Goal: Navigation & Orientation: Find specific page/section

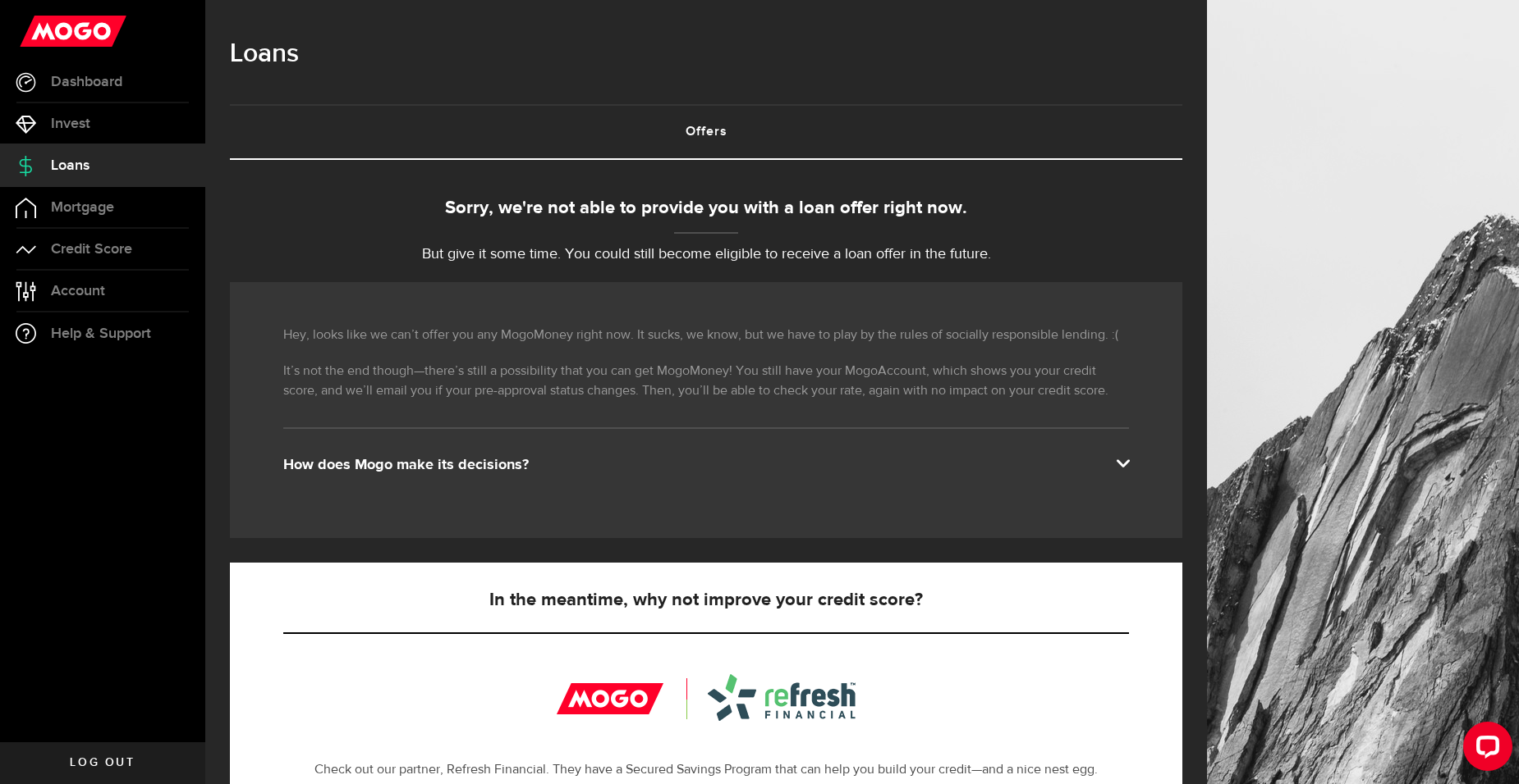
click at [1125, 458] on div "How does Mogo make its decisions?" at bounding box center [706, 466] width 846 height 20
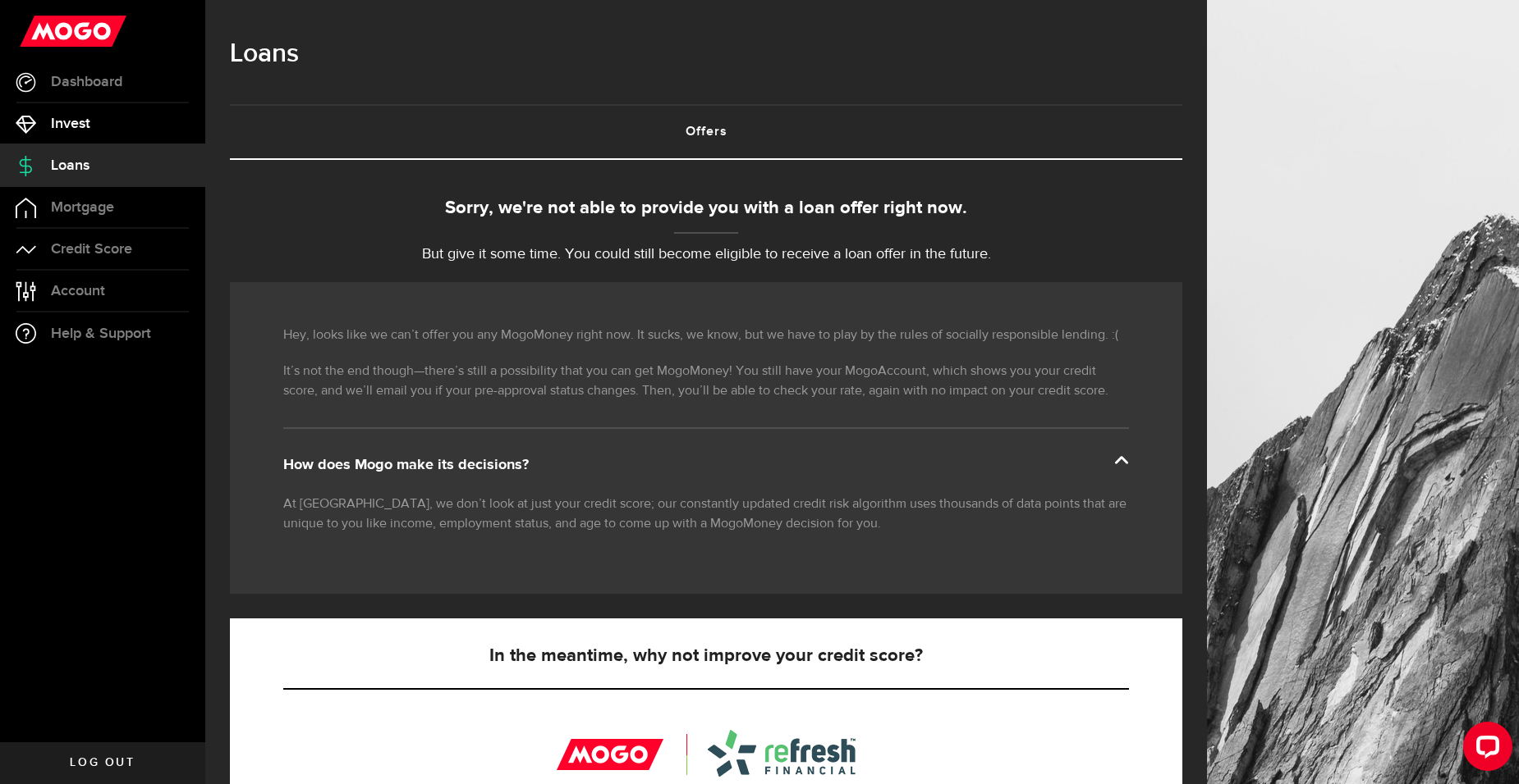
click at [116, 125] on link "Invest" at bounding box center [102, 123] width 205 height 41
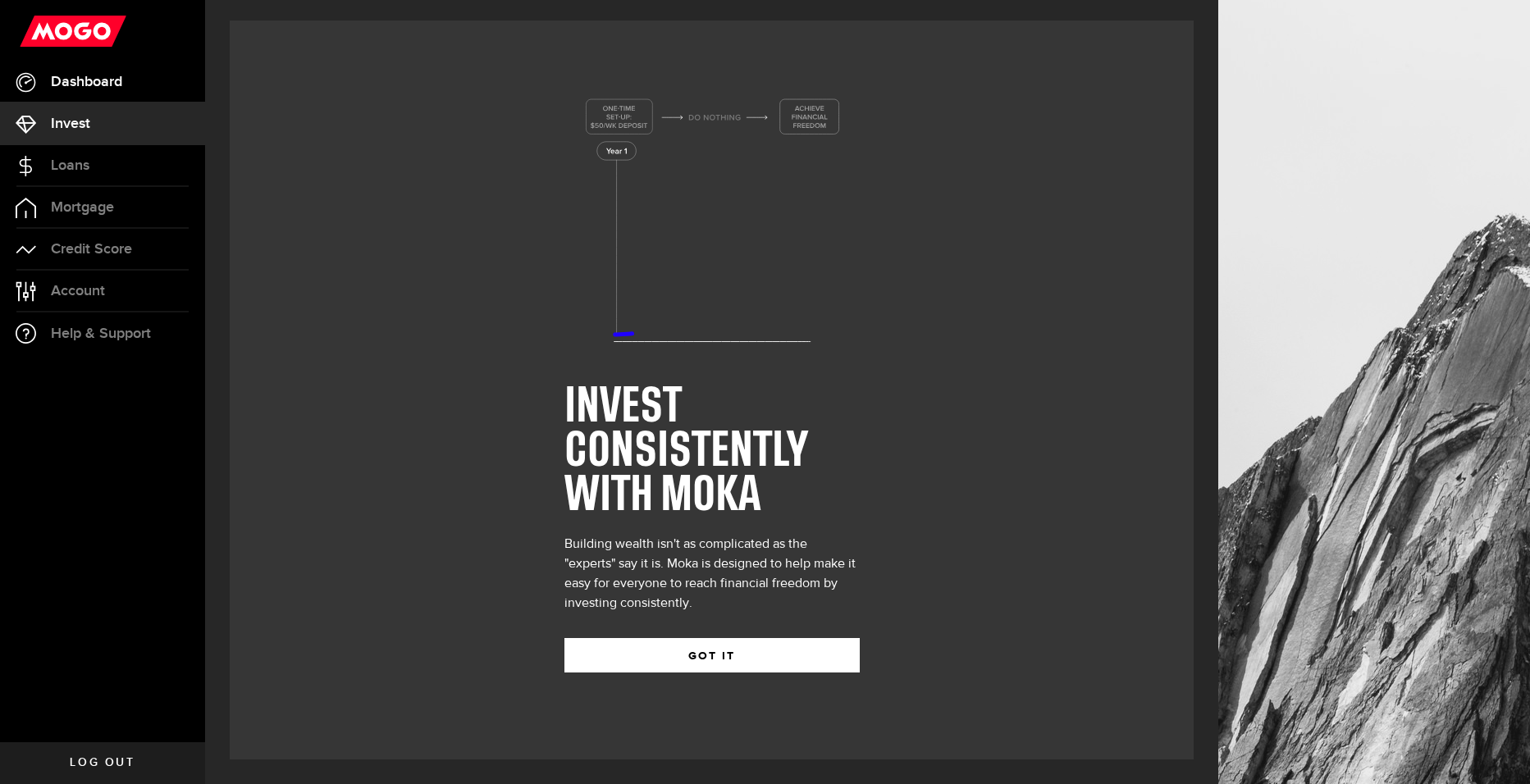
click at [122, 75] on span "Dashboard" at bounding box center [86, 82] width 71 height 14
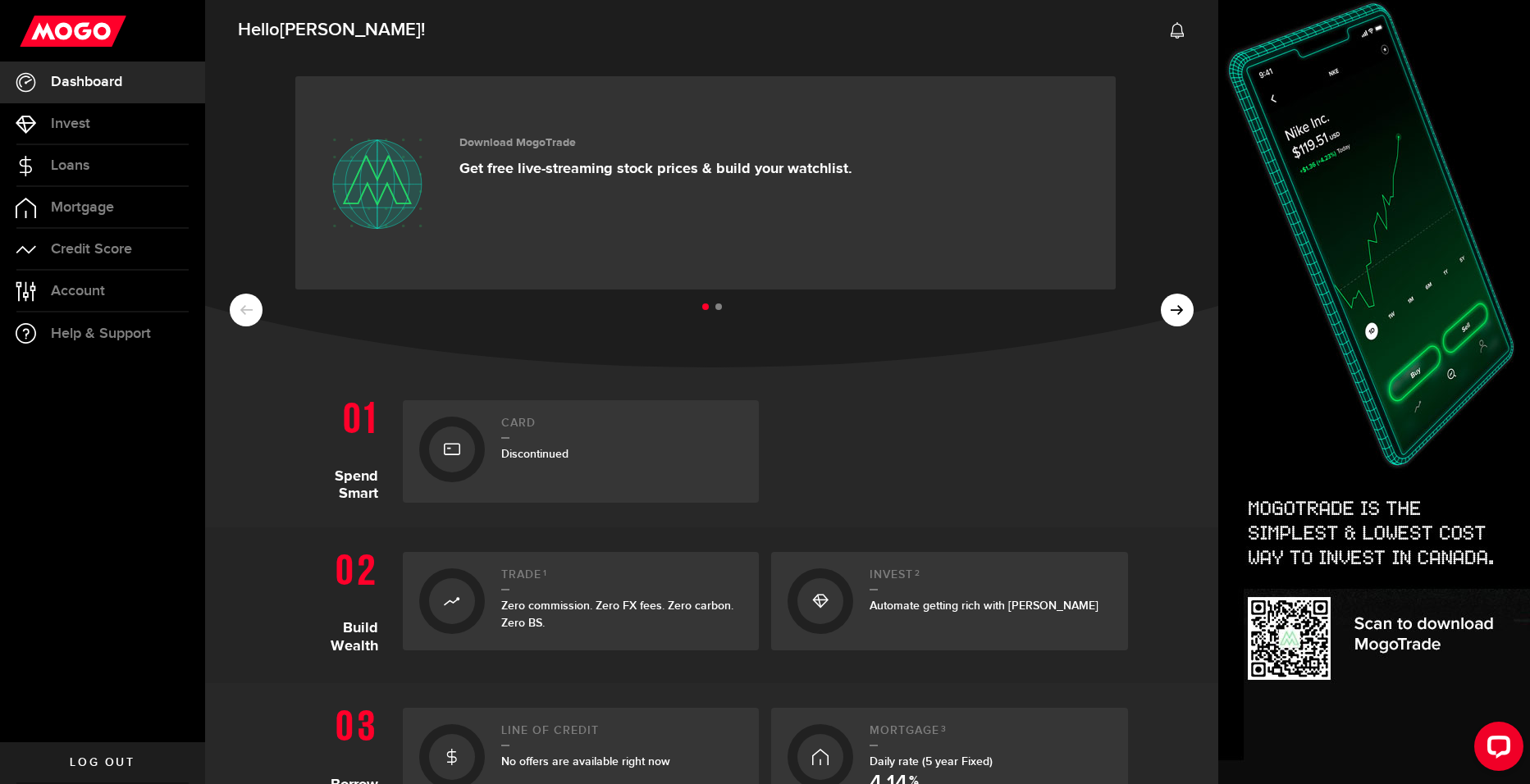
click at [1160, 300] on ul at bounding box center [712, 307] width 964 height 22
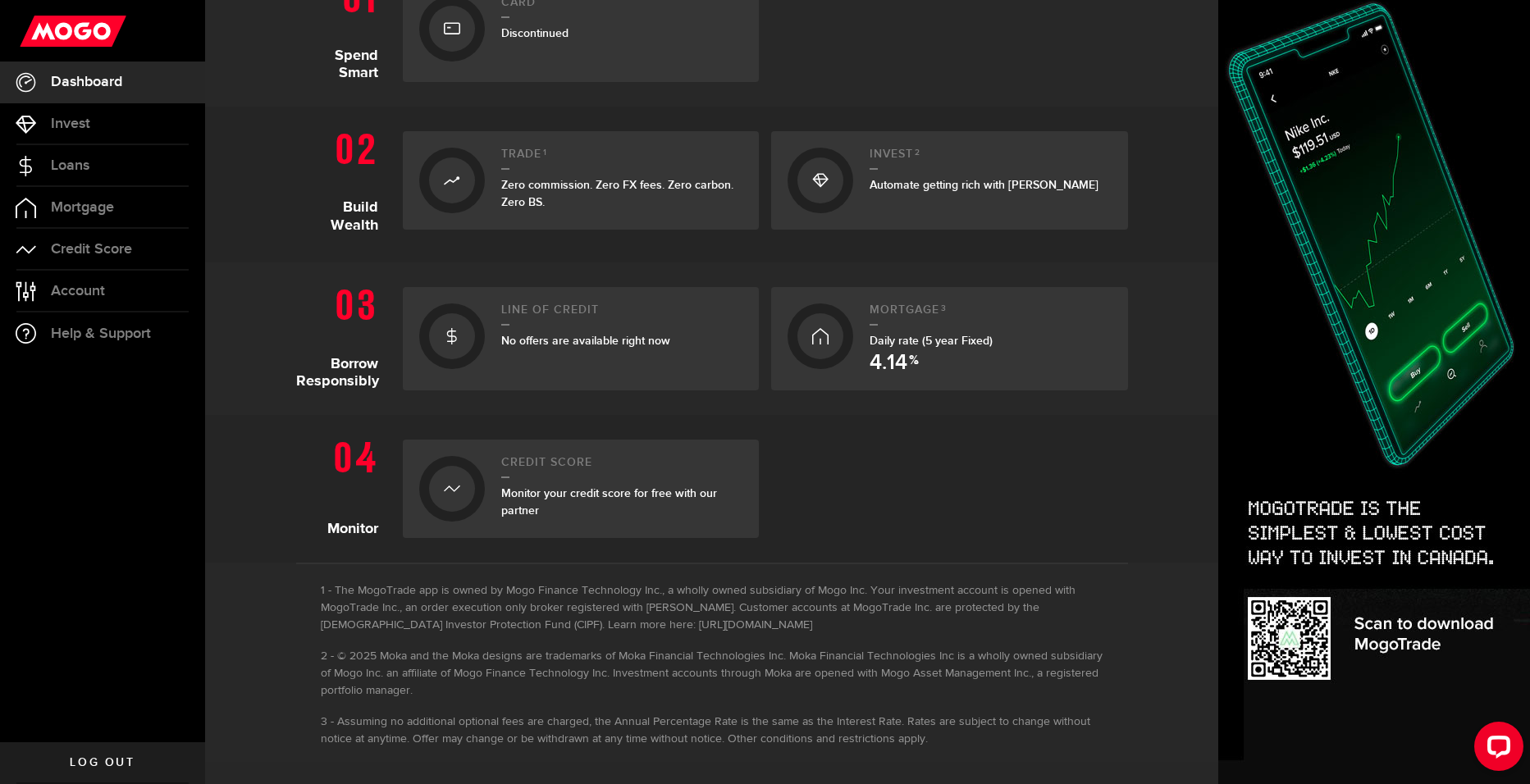
scroll to position [423, 0]
